Goal: Information Seeking & Learning: Learn about a topic

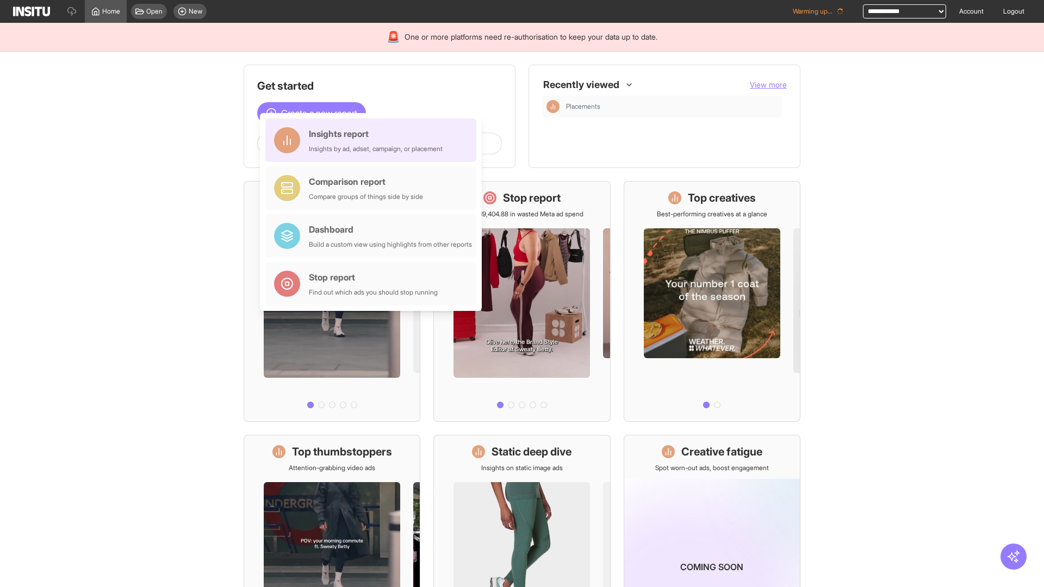
click at [373, 140] on div "Insights report Insights by ad, adset, campaign, or placement" at bounding box center [376, 140] width 134 height 26
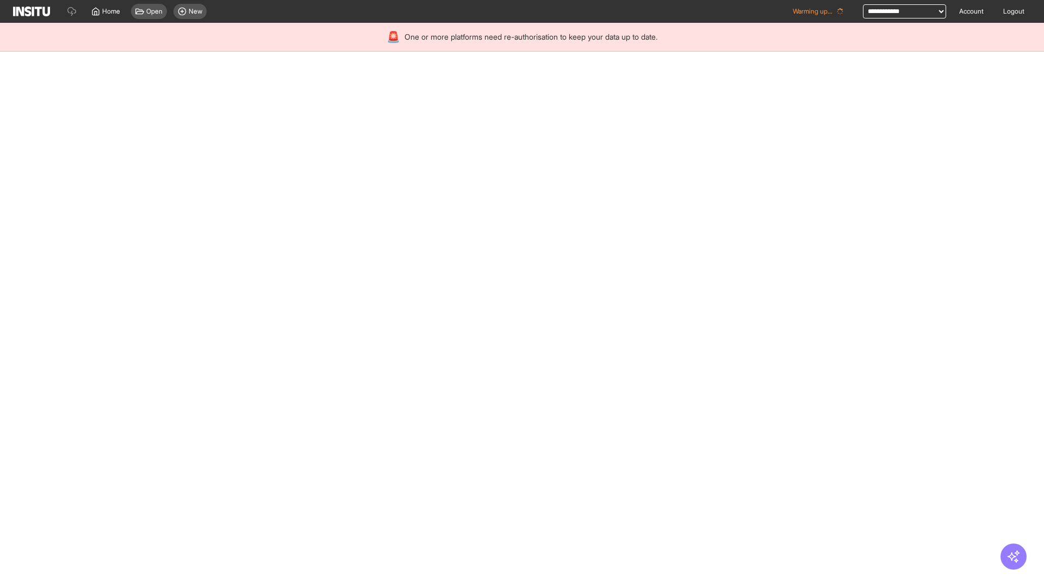
select select "**"
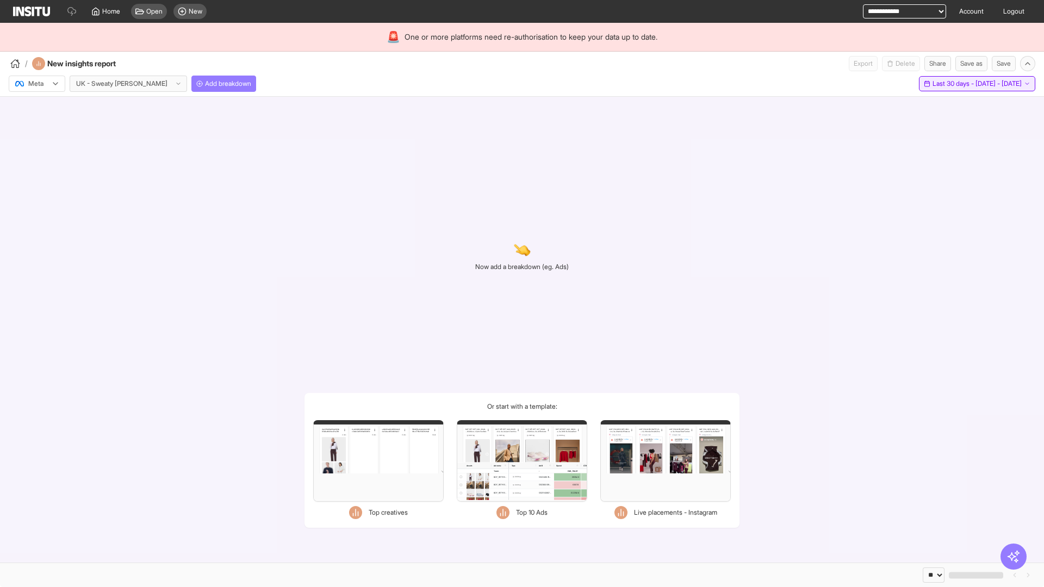
click at [952, 84] on span "Last 30 days - [DATE] - [DATE]" at bounding box center [976, 83] width 89 height 9
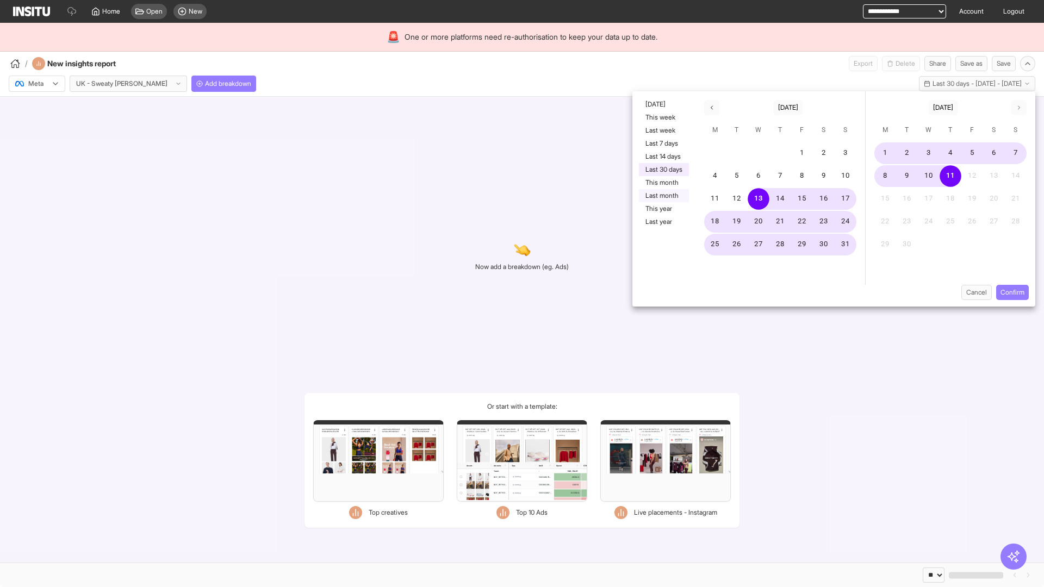
click at [663, 196] on button "Last month" at bounding box center [664, 195] width 50 height 13
